Goal: Task Accomplishment & Management: Complete application form

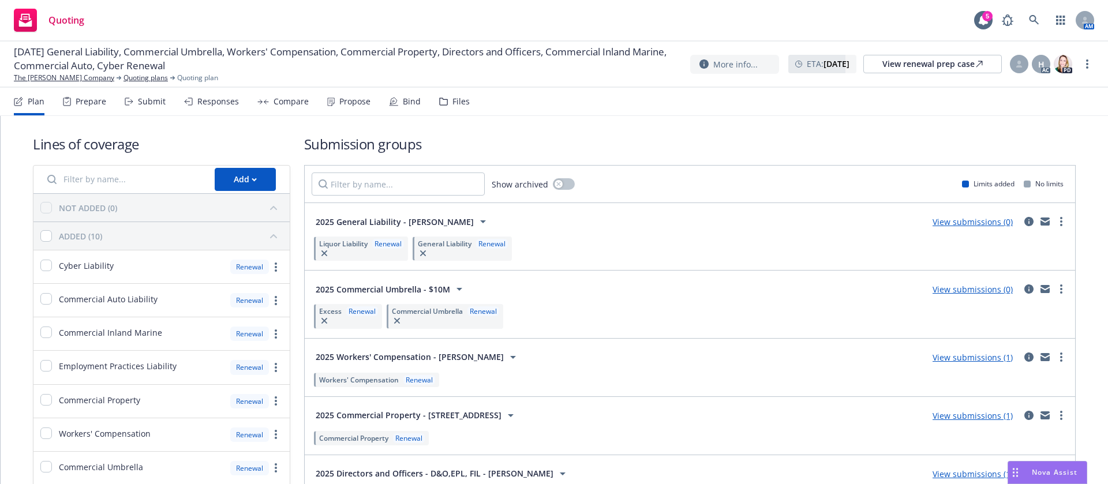
click at [364, 95] on div "Propose" at bounding box center [348, 102] width 43 height 28
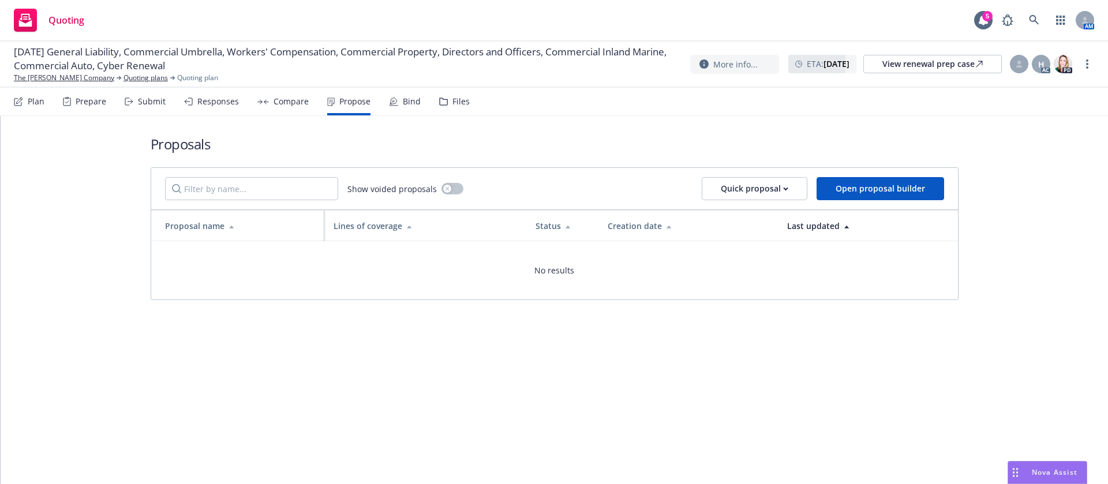
click at [267, 110] on div "Compare" at bounding box center [282, 102] width 51 height 28
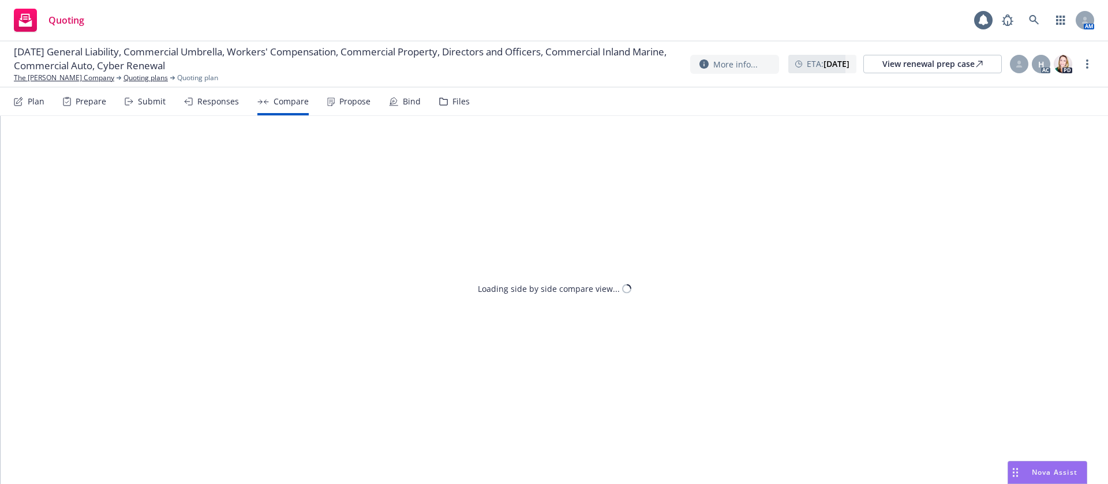
click at [151, 106] on div "Submit" at bounding box center [152, 101] width 28 height 9
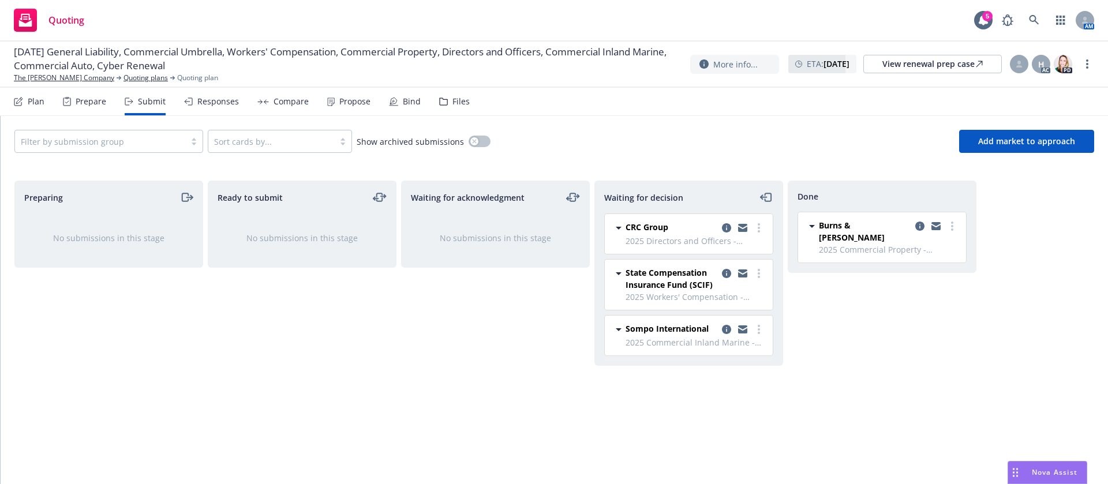
click at [454, 102] on div "Files" at bounding box center [460, 101] width 17 height 9
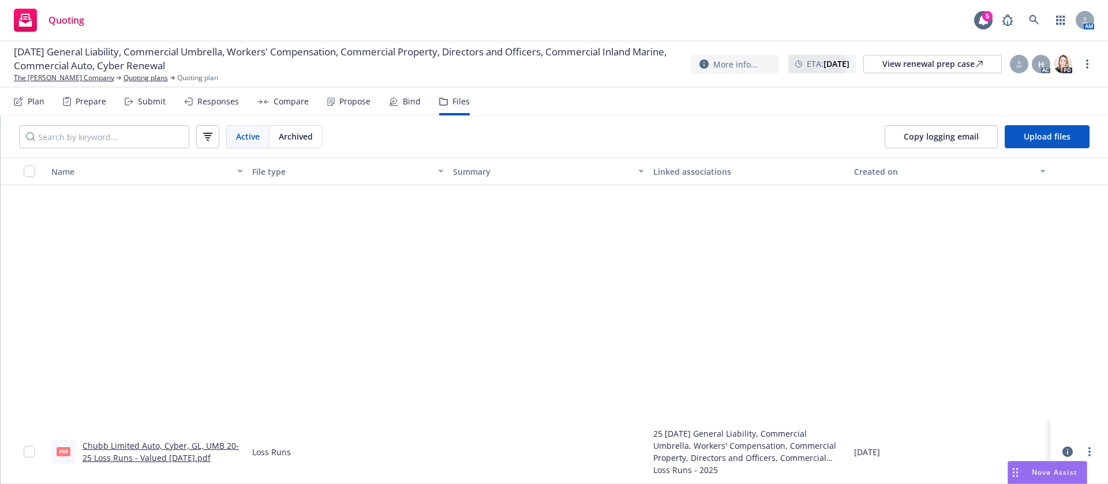
scroll to position [1050, 0]
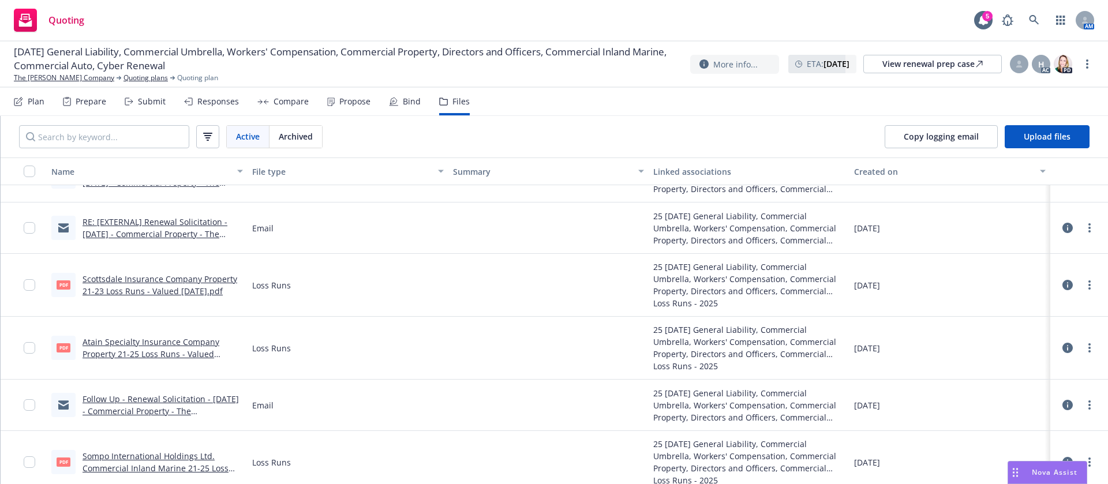
click at [151, 103] on div "Submit" at bounding box center [152, 101] width 28 height 9
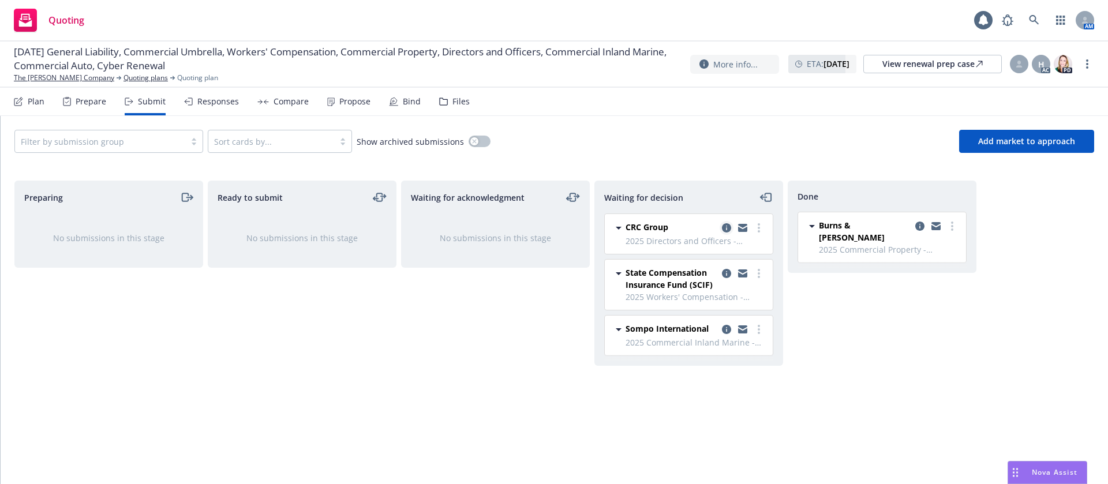
click at [726, 226] on icon "copy logging email" at bounding box center [726, 227] width 9 height 9
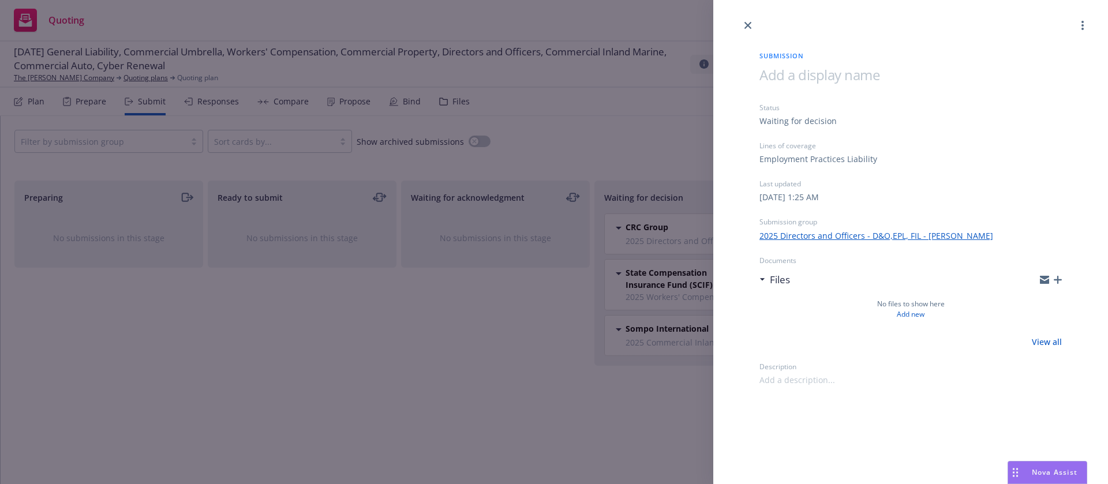
click at [531, 310] on div "Submission Status Waiting for decision Lines of coverage Employment Practices L…" at bounding box center [554, 242] width 1108 height 484
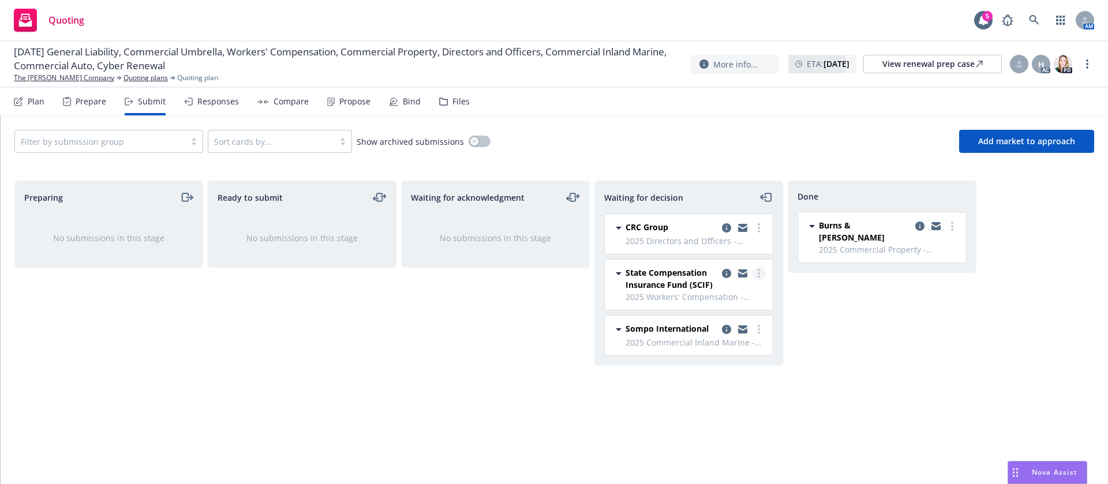
click at [759, 275] on icon "more" at bounding box center [759, 273] width 2 height 9
click at [727, 272] on icon "copy logging email" at bounding box center [726, 273] width 9 height 9
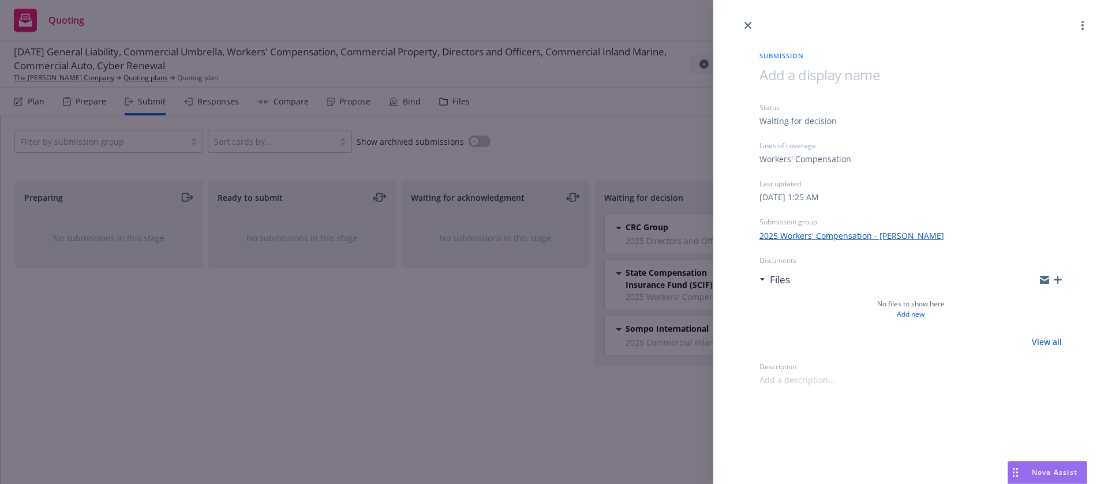
click at [467, 346] on div "Submission Status Waiting for decision Lines of coverage Workers' Compensation …" at bounding box center [554, 242] width 1108 height 484
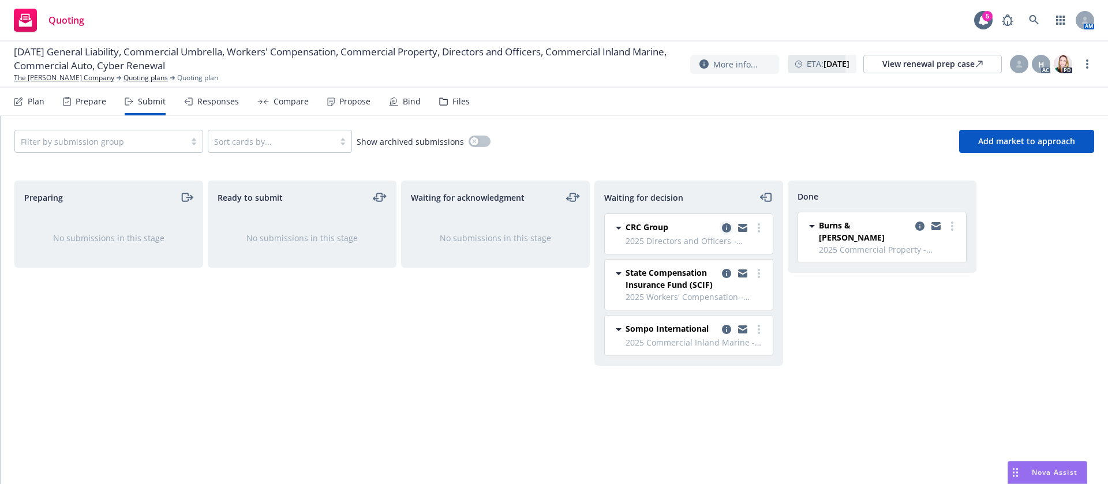
click at [727, 226] on icon "copy logging email" at bounding box center [726, 227] width 9 height 9
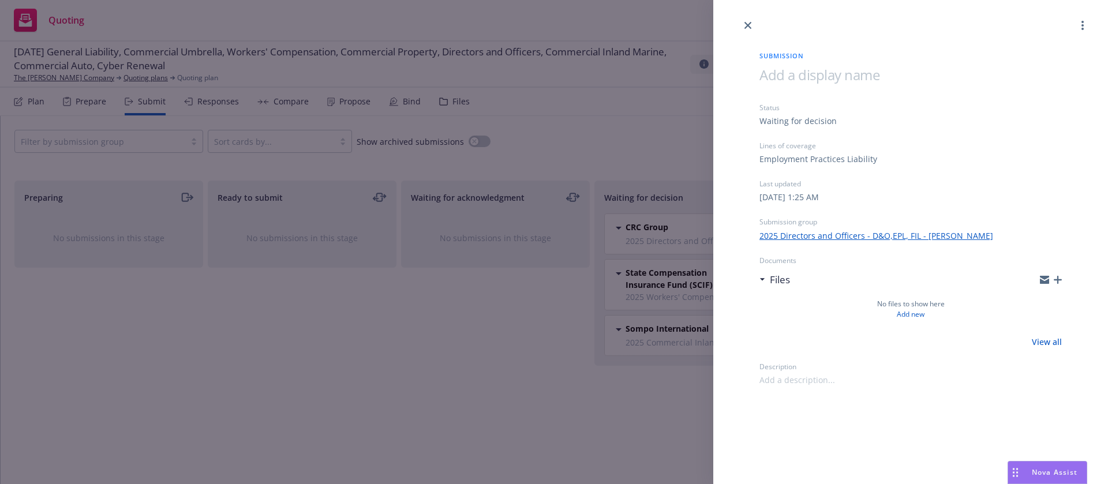
click at [428, 388] on div "Submission Status Waiting for decision Lines of coverage Employment Practices L…" at bounding box center [554, 242] width 1108 height 484
